Goal: Navigation & Orientation: Find specific page/section

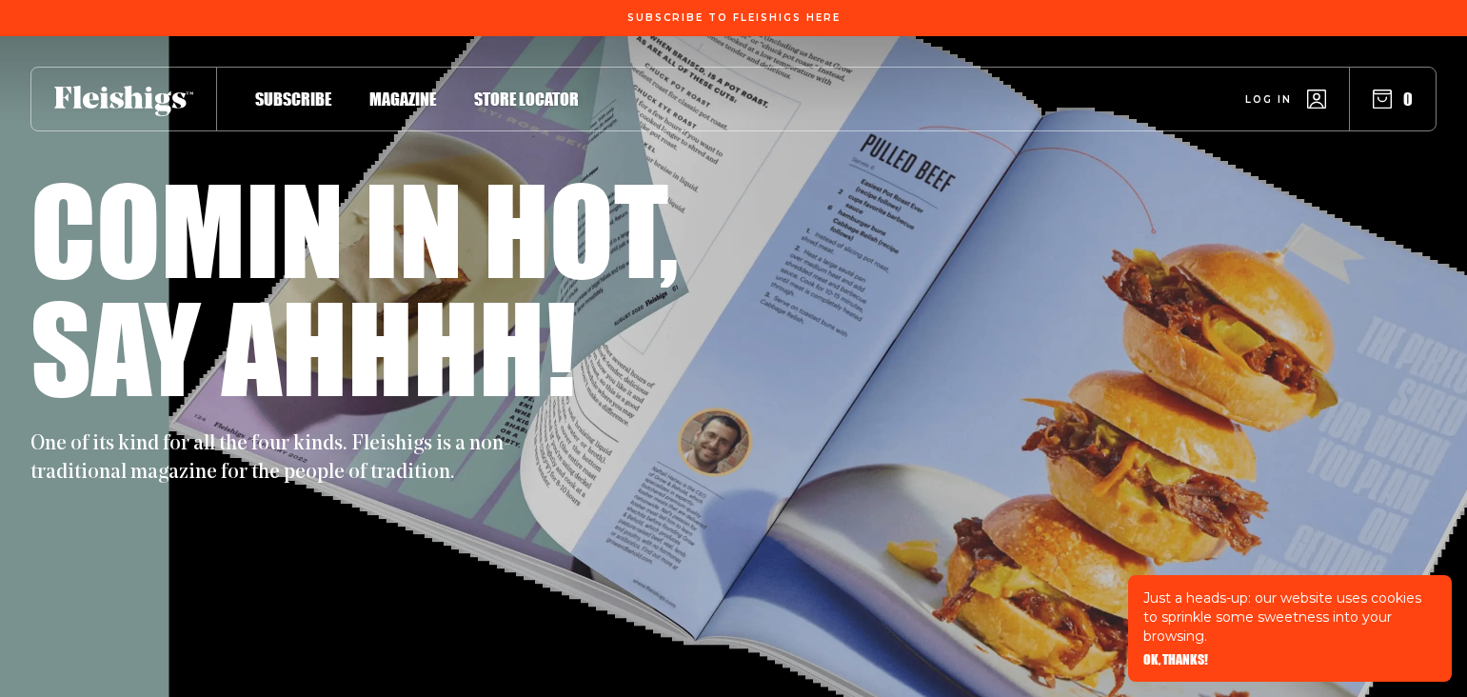
click at [133, 101] on icon at bounding box center [123, 101] width 139 height 30
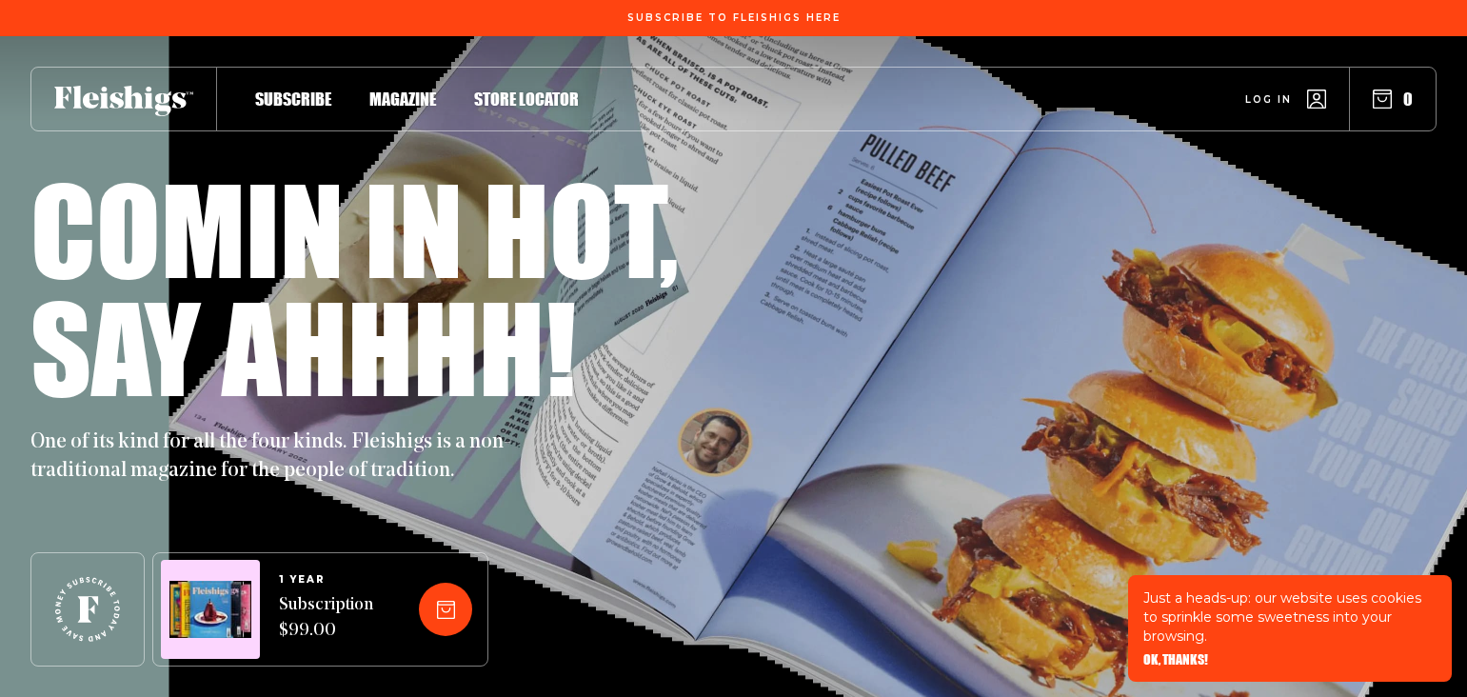
click at [95, 101] on icon at bounding box center [123, 101] width 139 height 30
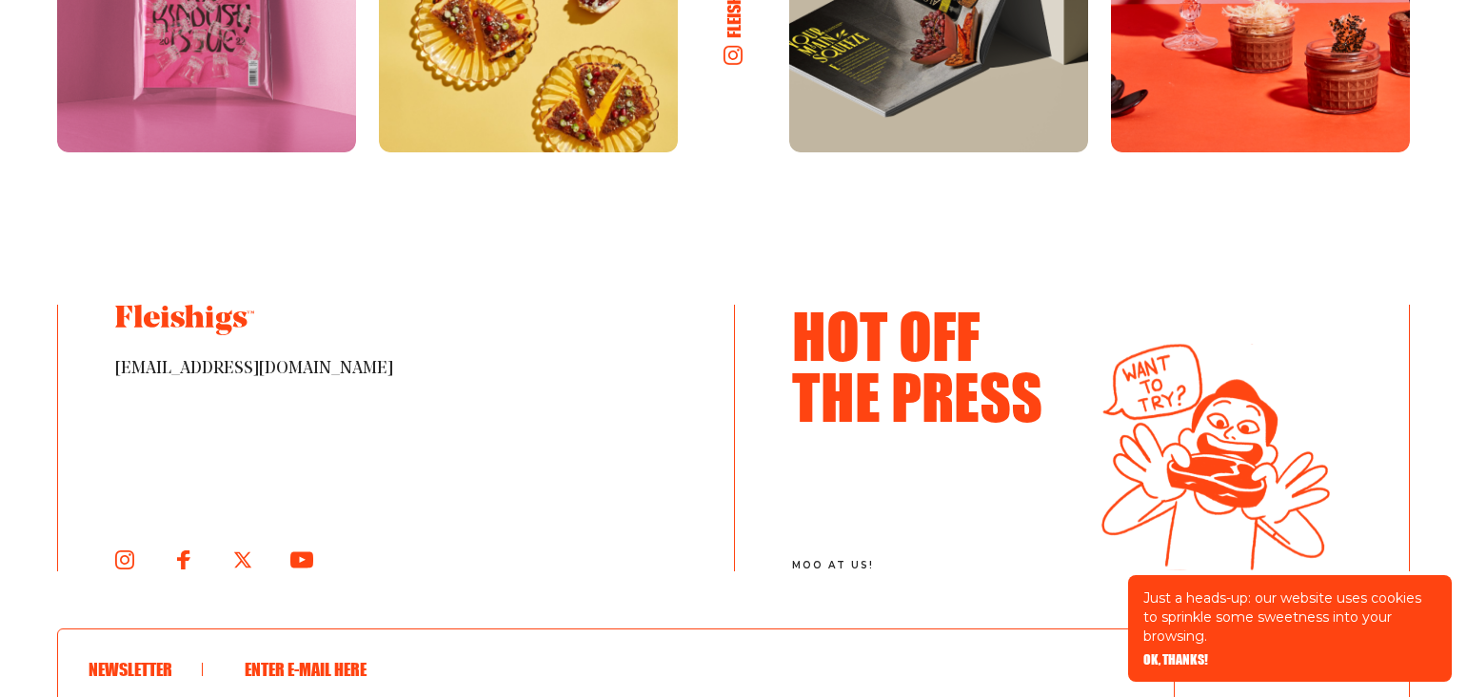
scroll to position [10109, 0]
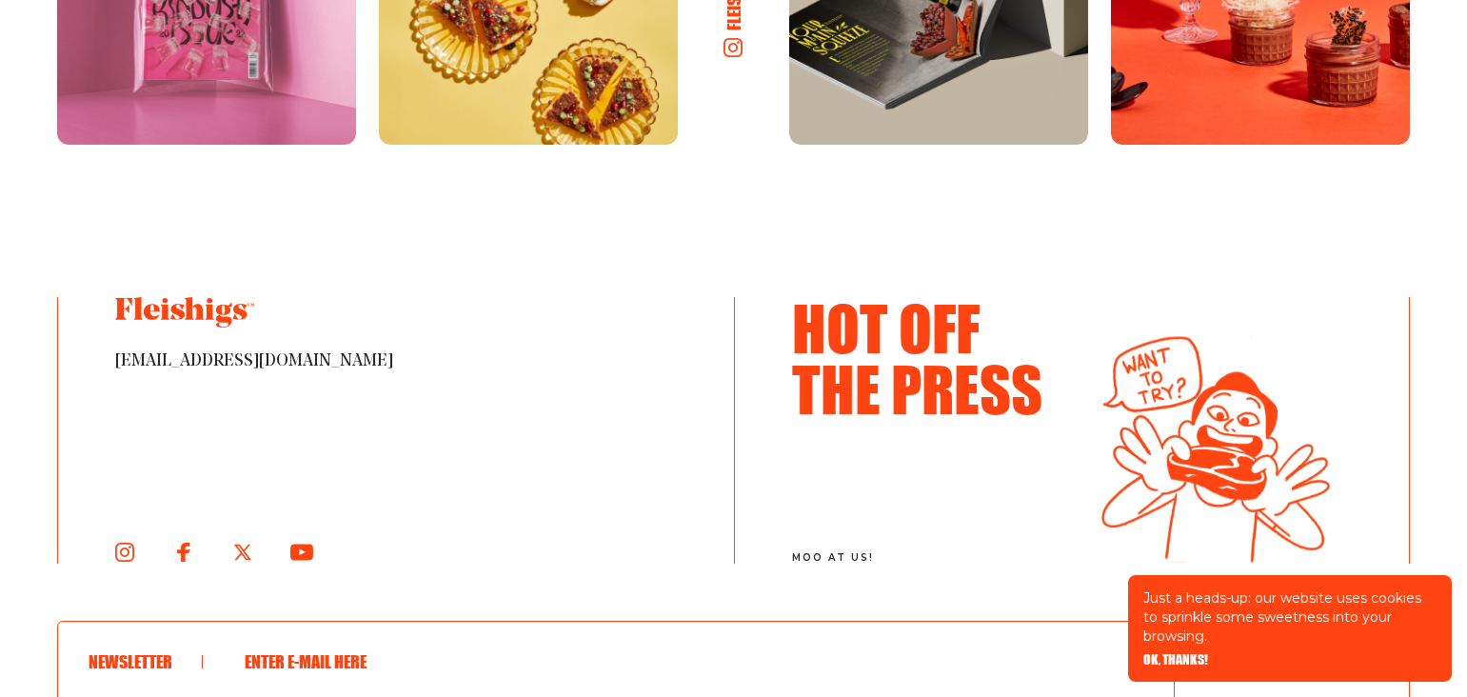
click at [219, 300] on icon at bounding box center [184, 312] width 139 height 30
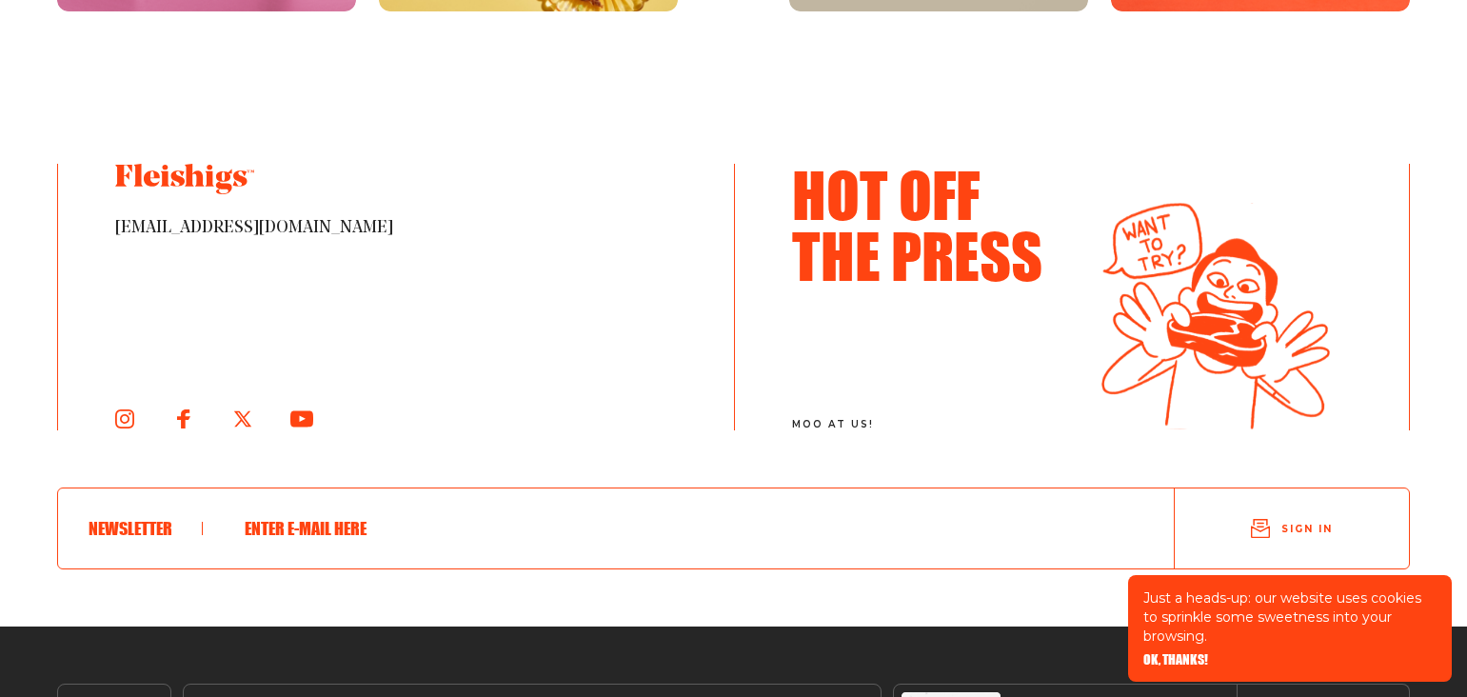
scroll to position [10431, 0]
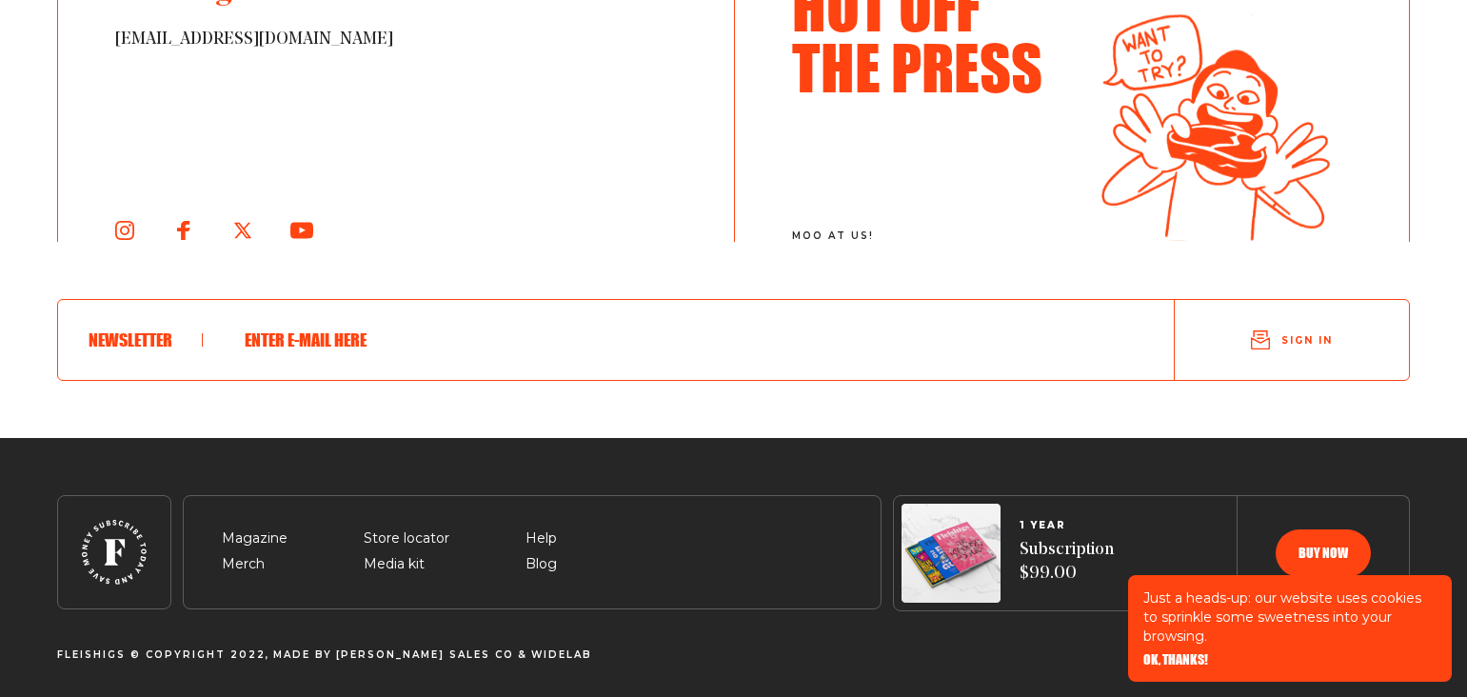
click at [917, 627] on div "Magazine Merch Store locator Media kit Help Blog 1 YEAR Subscription $99.00 Buy…" at bounding box center [733, 578] width 1467 height 166
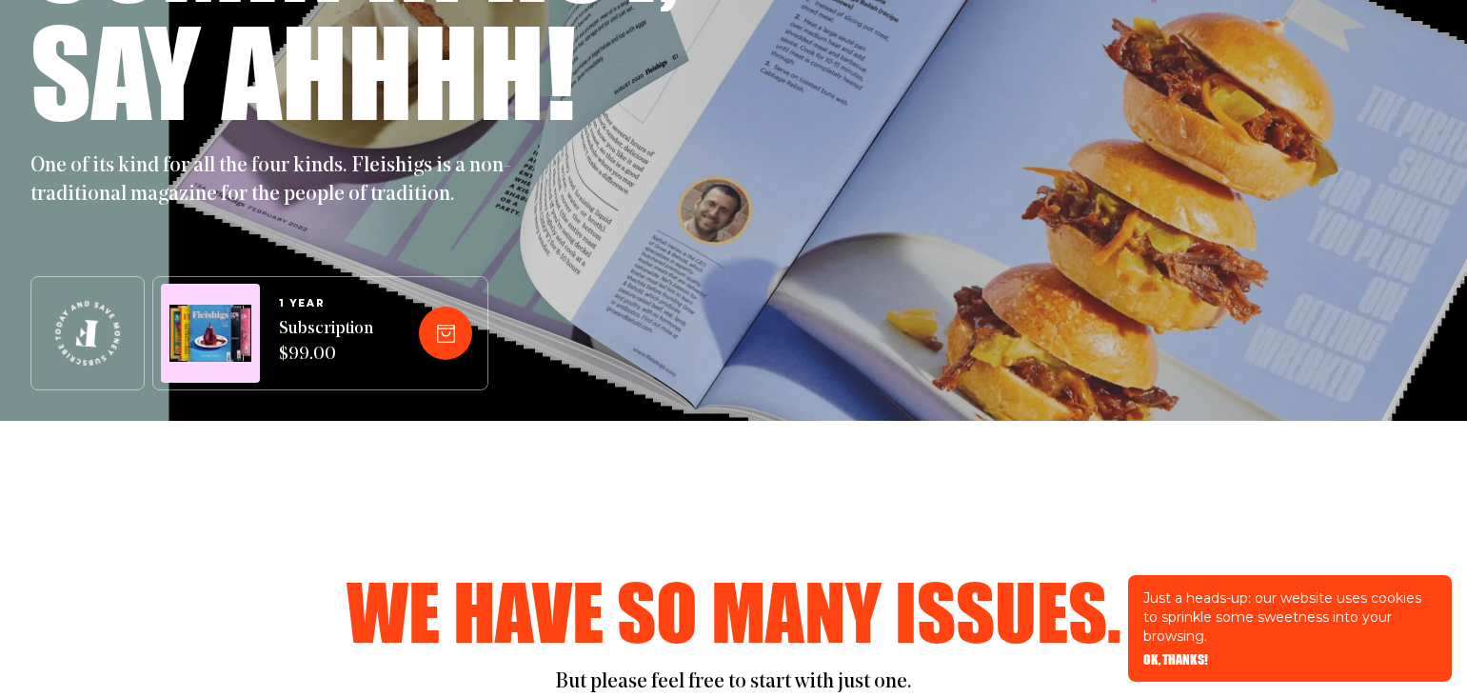
scroll to position [0, 0]
